Goal: Task Accomplishment & Management: Complete application form

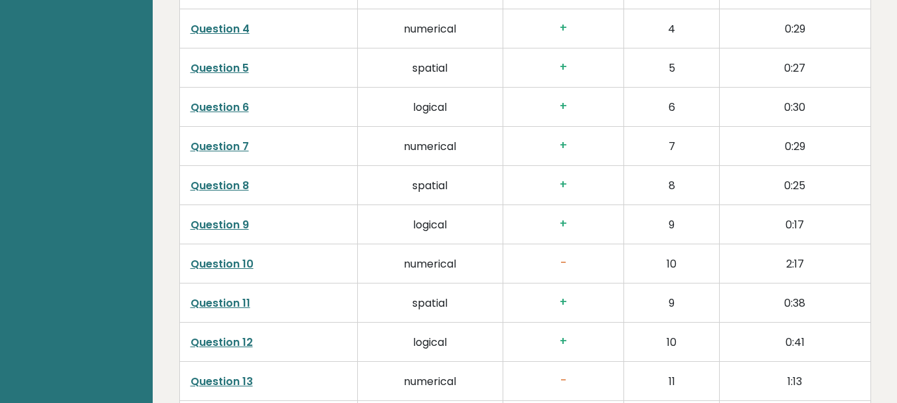
scroll to position [2095, 0]
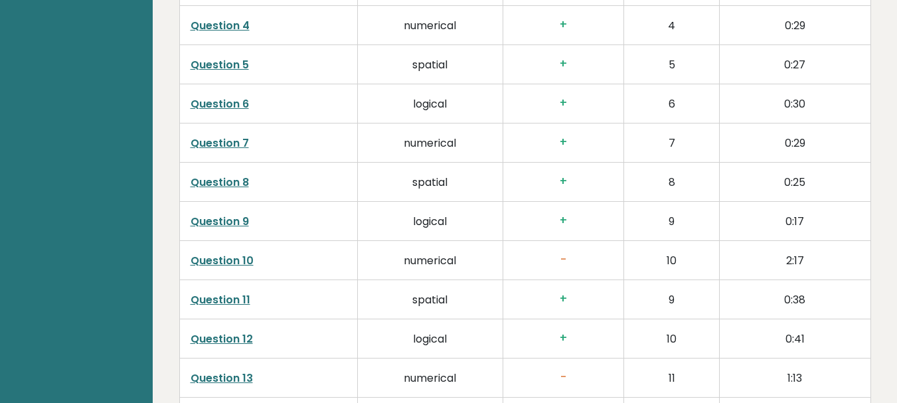
click at [546, 240] on td "-" at bounding box center [563, 259] width 121 height 39
click at [566, 253] on h3 "-" at bounding box center [563, 260] width 99 height 14
click at [662, 240] on td "10" at bounding box center [671, 259] width 96 height 39
click at [250, 253] on link "Question 10" at bounding box center [222, 260] width 63 height 15
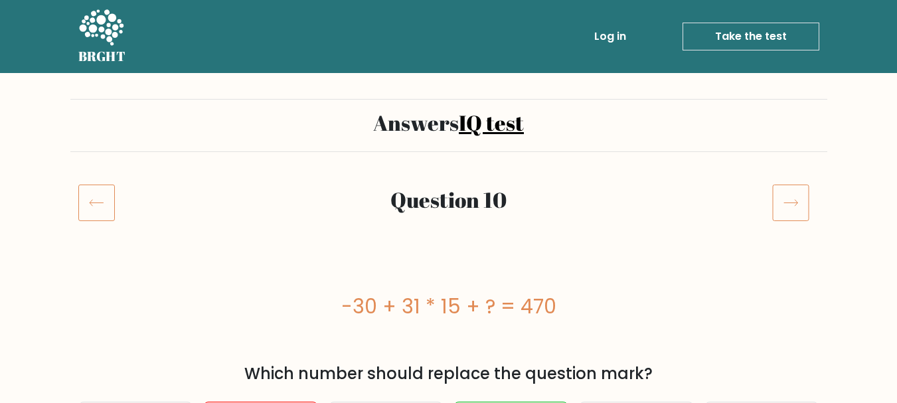
click at [101, 199] on icon at bounding box center [96, 202] width 37 height 37
click at [98, 41] on icon at bounding box center [101, 29] width 46 height 40
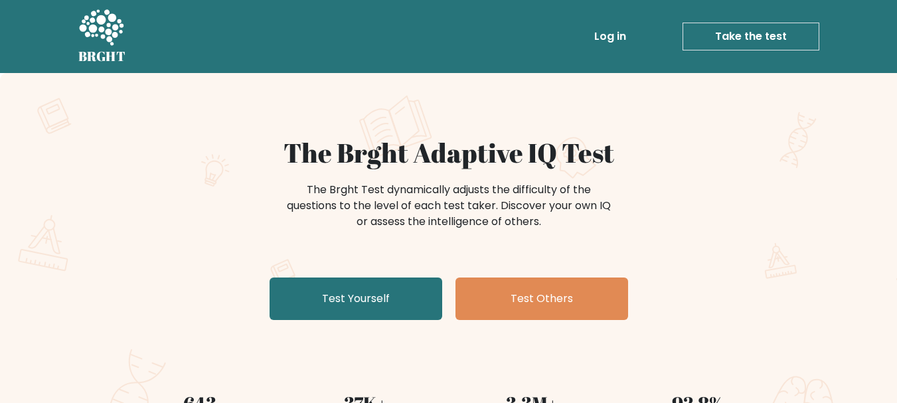
click at [609, 38] on link "Log in" at bounding box center [610, 36] width 42 height 27
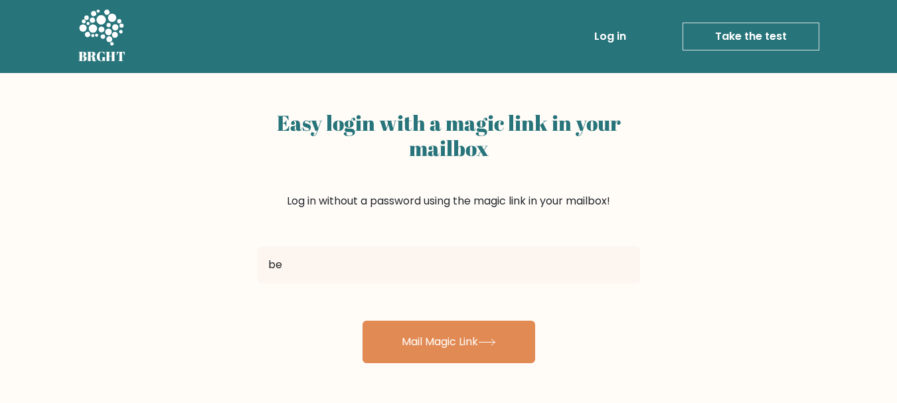
type input "b"
type input "[EMAIL_ADDRESS][DOMAIN_NAME]"
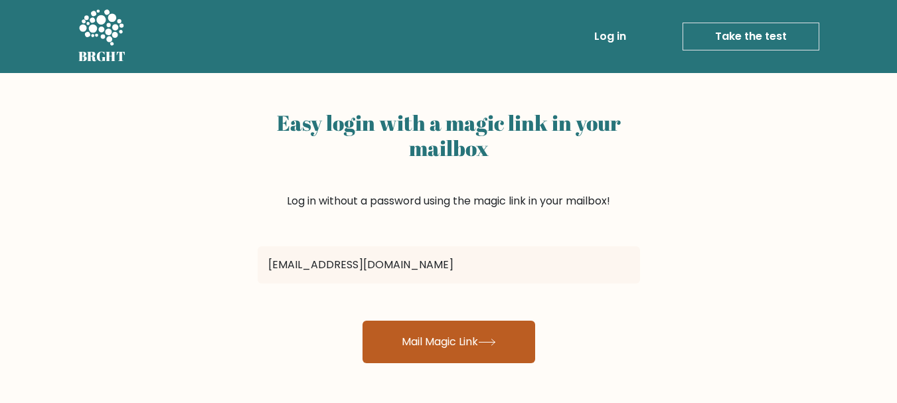
click at [428, 348] on button "Mail Magic Link" at bounding box center [448, 342] width 173 height 42
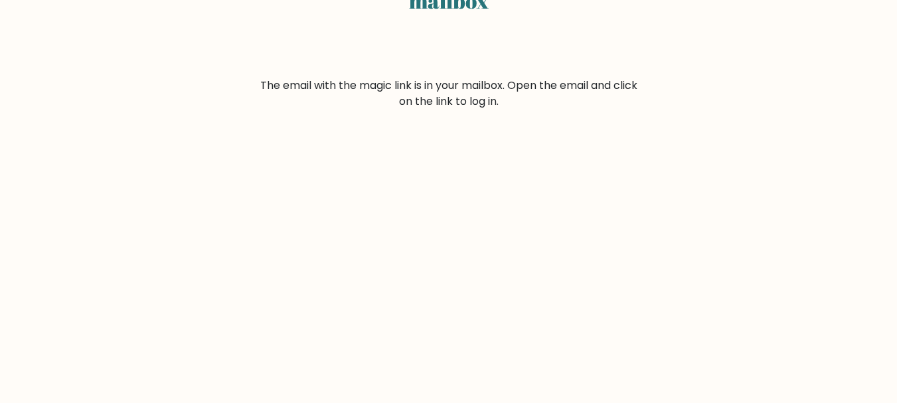
scroll to position [149, 0]
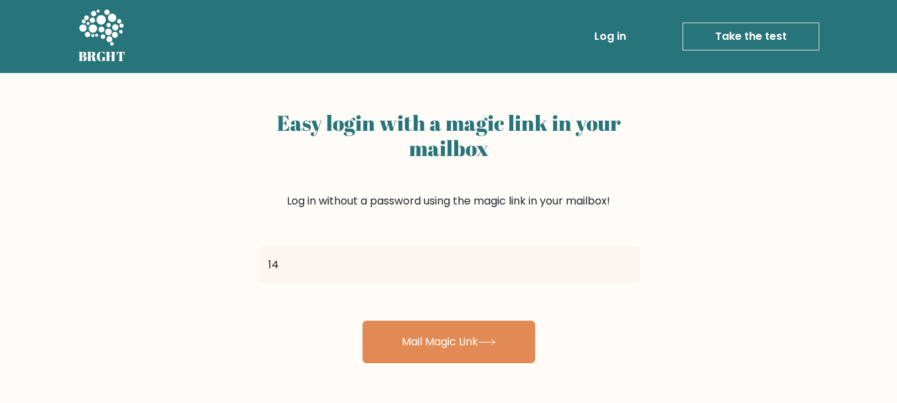
type input "1"
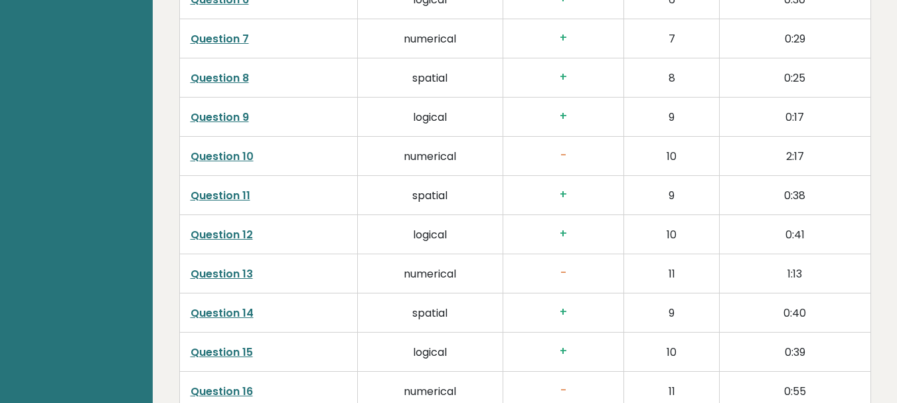
scroll to position [2199, 0]
click at [239, 266] on link "Question 13" at bounding box center [222, 273] width 62 height 15
